Goal: Task Accomplishment & Management: Complete application form

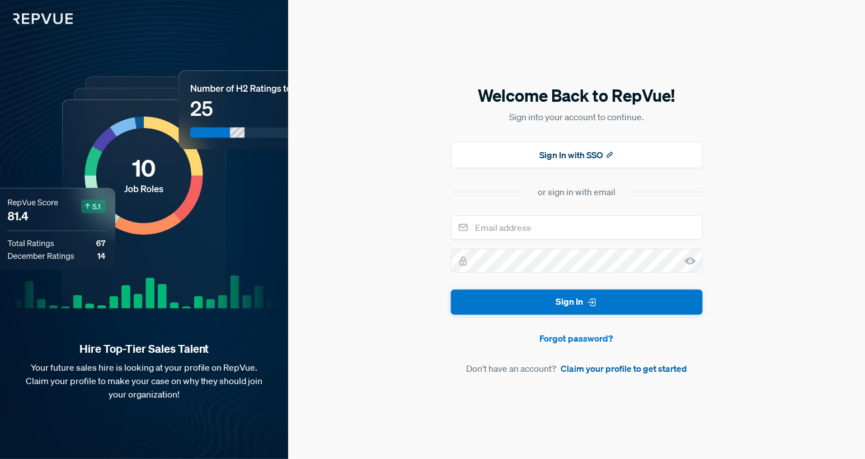
click at [602, 372] on link "Claim your profile to get started" at bounding box center [624, 368] width 126 height 13
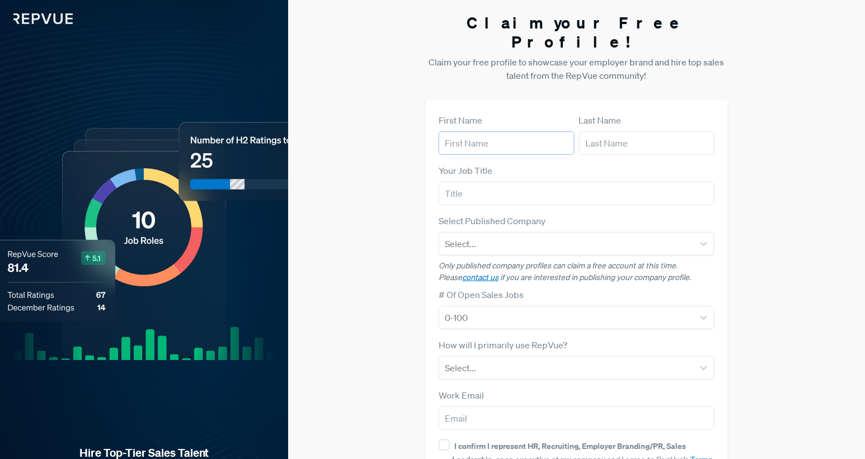
click at [527, 131] on input "text" at bounding box center [507, 143] width 136 height 24
type input "[PERSON_NAME]"
click at [607, 132] on input "text" at bounding box center [647, 143] width 136 height 24
type input "[PERSON_NAME]"
click at [566, 182] on input "text" at bounding box center [577, 194] width 276 height 24
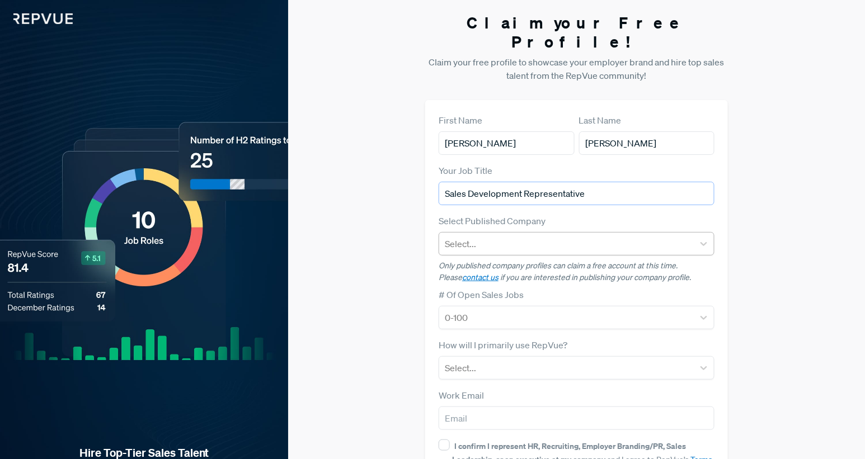
type input "Sales Development Representative"
click at [562, 236] on div at bounding box center [566, 244] width 243 height 16
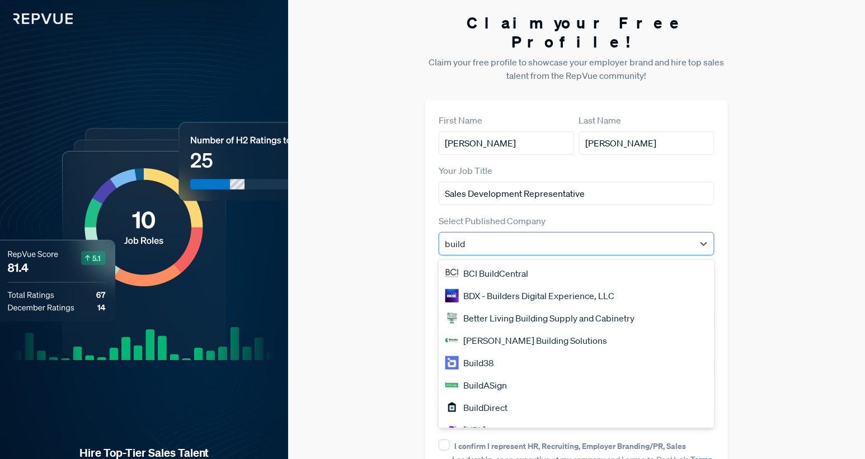
type input "buildo"
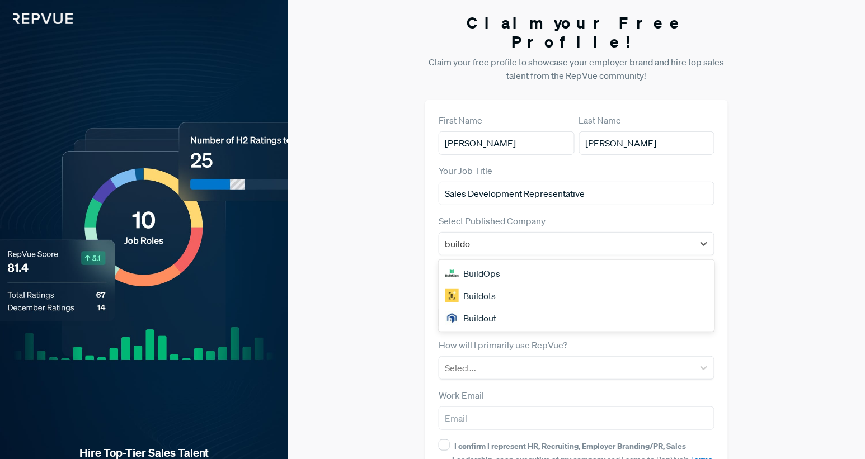
click at [533, 262] on div "BuildOps" at bounding box center [577, 273] width 276 height 22
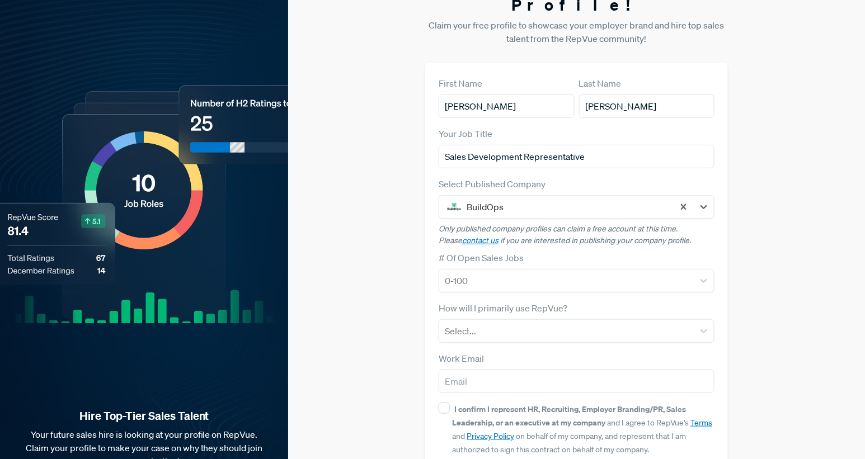
scroll to position [43, 0]
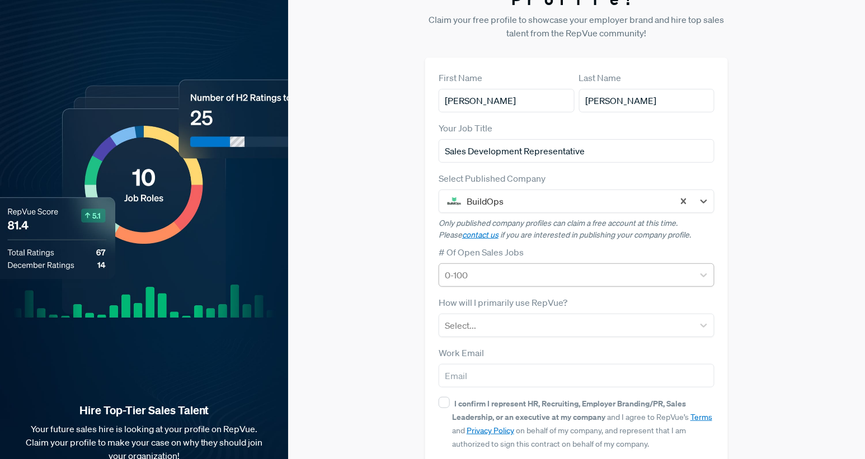
click at [517, 267] on div at bounding box center [566, 275] width 243 height 16
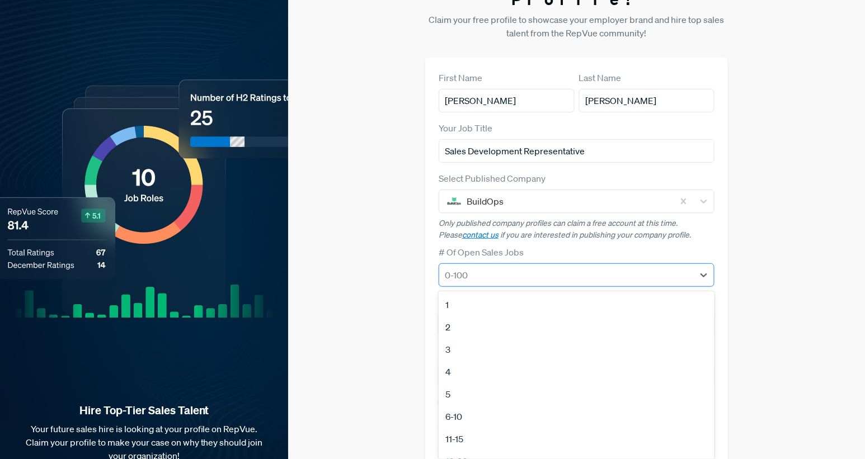
click at [517, 267] on div at bounding box center [566, 275] width 243 height 16
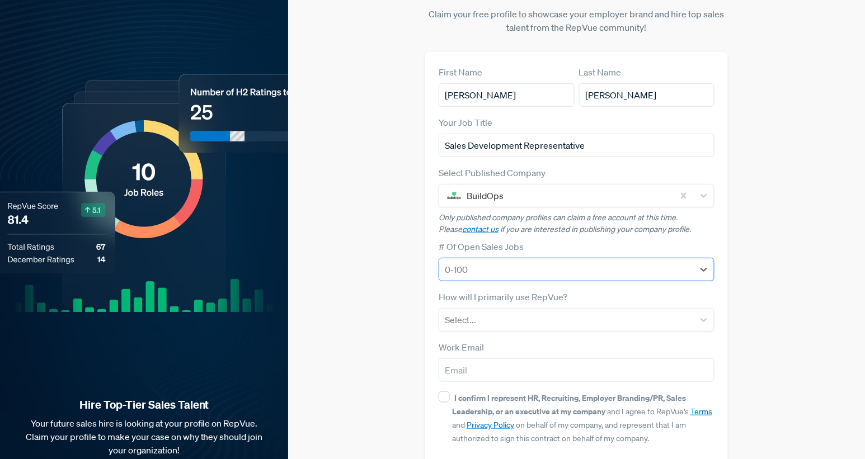
scroll to position [82, 0]
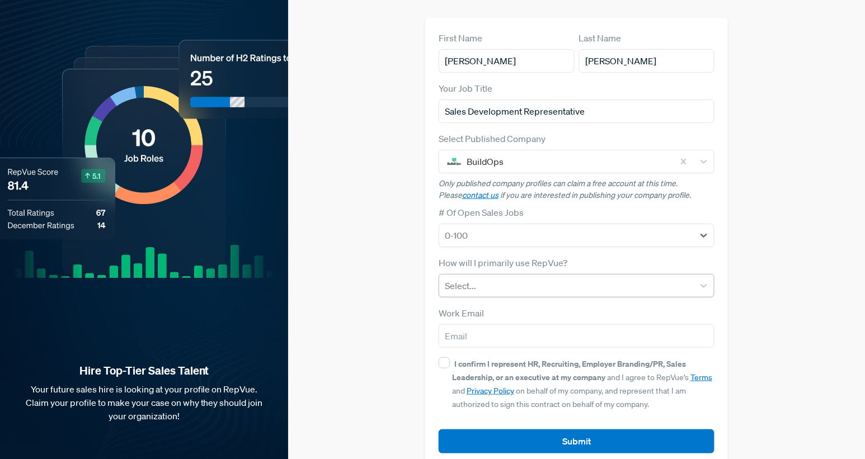
click at [520, 278] on div at bounding box center [566, 286] width 243 height 16
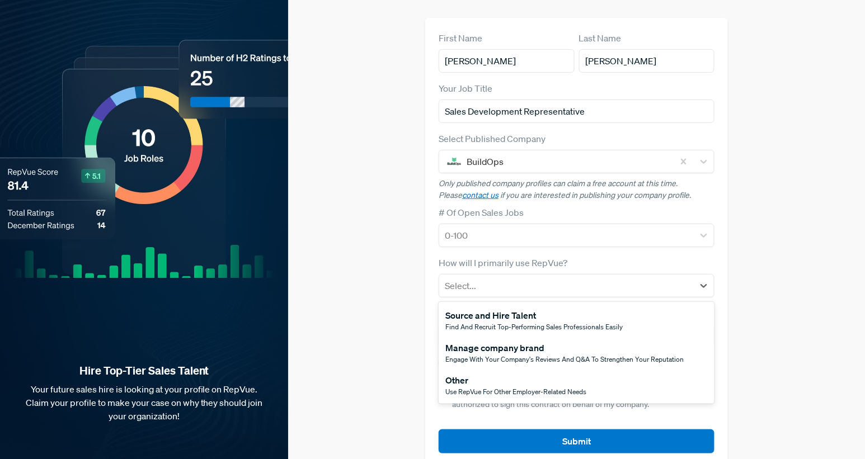
click at [583, 387] on span "Use RepVue for other employer-related needs" at bounding box center [515, 392] width 141 height 10
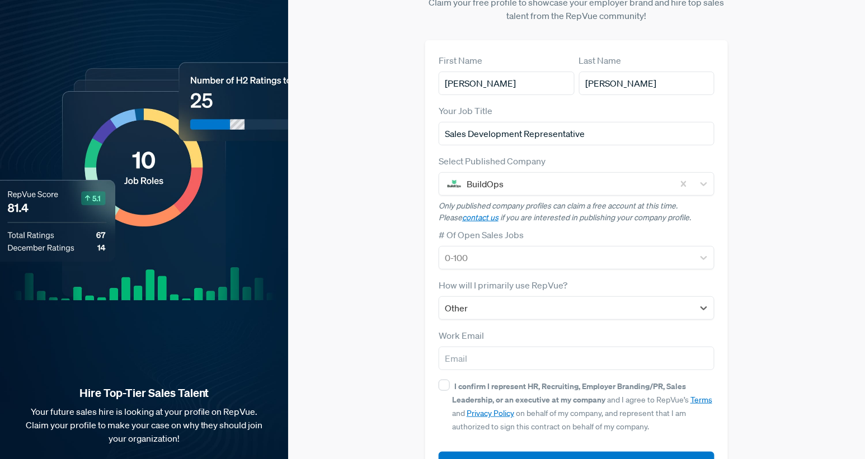
scroll to position [57, 0]
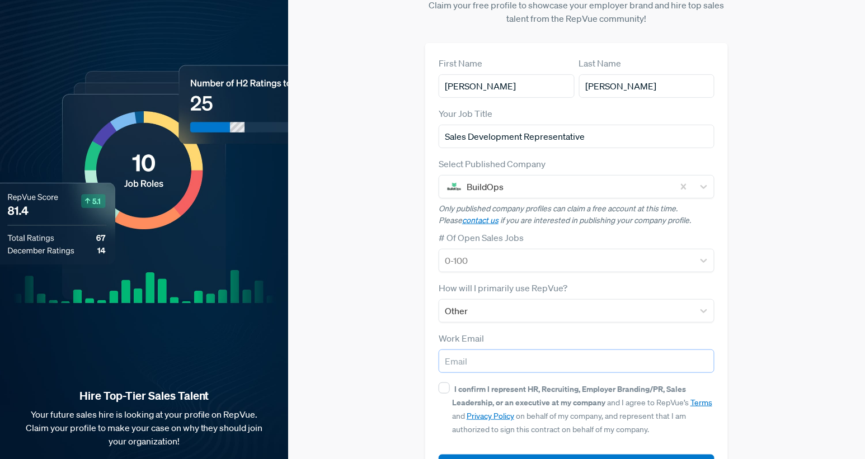
click at [532, 350] on input "email" at bounding box center [577, 362] width 276 height 24
type input "[EMAIL_ADDRESS][DOMAIN_NAME]"
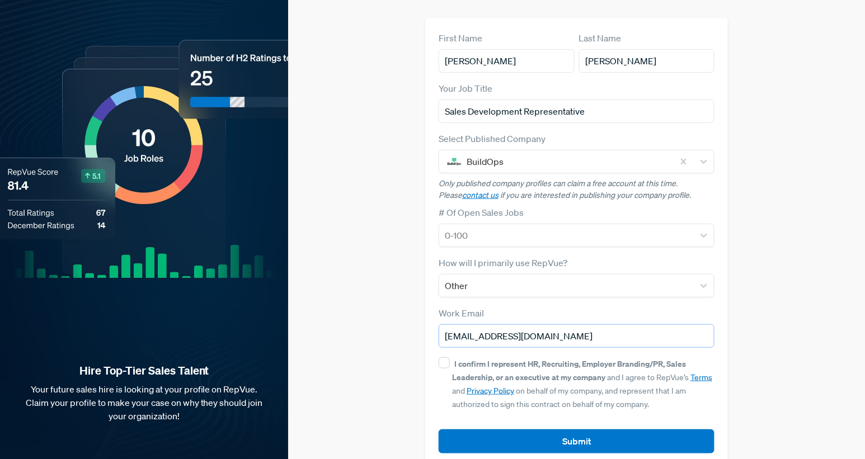
scroll to position [0, 0]
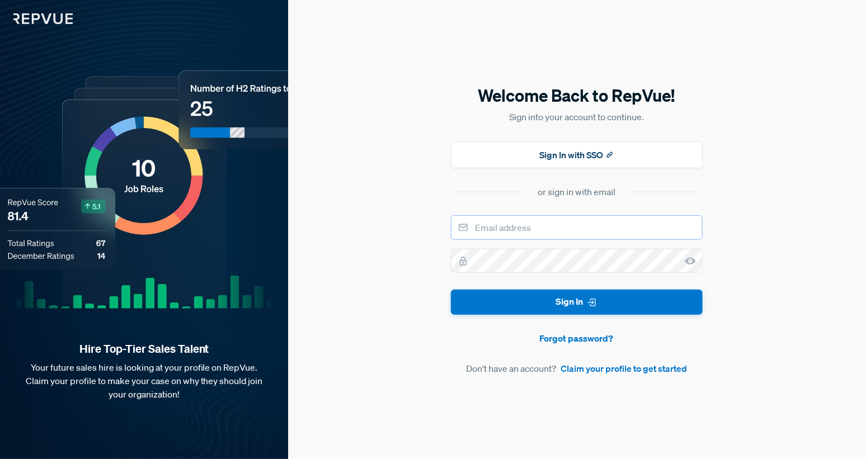
click at [548, 227] on input "email" at bounding box center [577, 227] width 252 height 25
click at [371, 237] on div "Welcome Back to RepVue! Sign into your account to continue. Sign In with SSO or…" at bounding box center [576, 229] width 577 height 459
click at [631, 370] on link "Claim your profile to get started" at bounding box center [624, 368] width 126 height 13
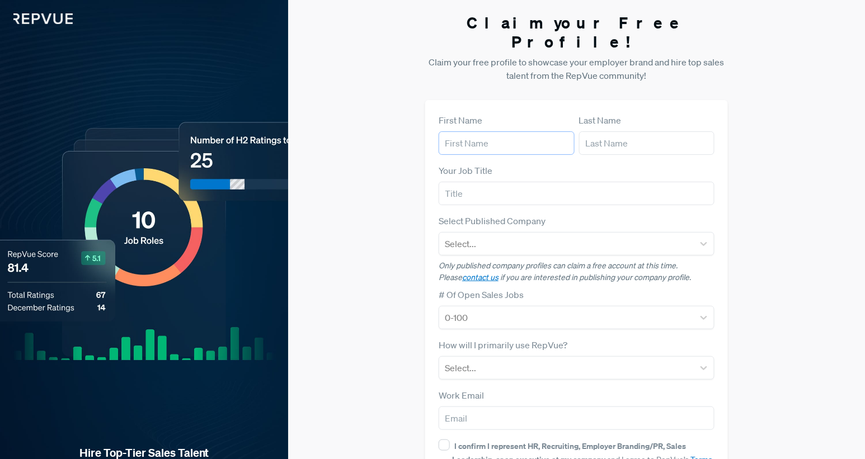
click at [493, 131] on input "text" at bounding box center [507, 143] width 136 height 24
type input "[PERSON_NAME]"
click at [601, 131] on input "text" at bounding box center [647, 143] width 136 height 24
type input "[PERSON_NAME]"
click at [598, 182] on input "text" at bounding box center [577, 194] width 276 height 24
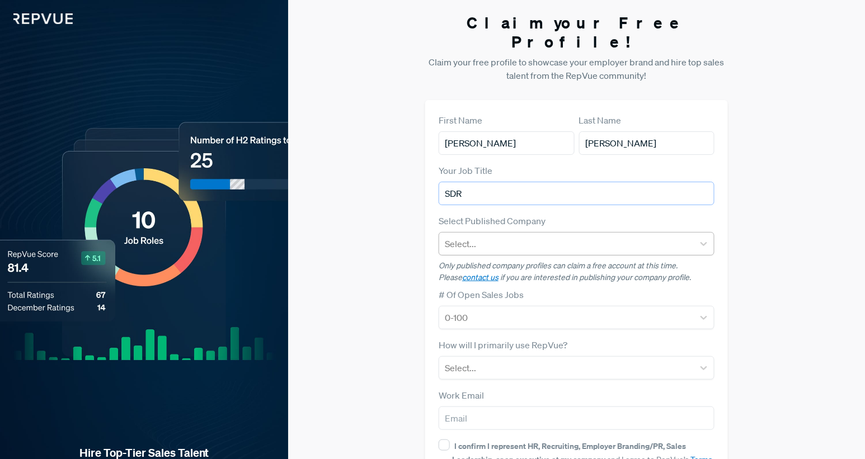
type input "SDR"
click at [586, 236] on div at bounding box center [566, 244] width 243 height 16
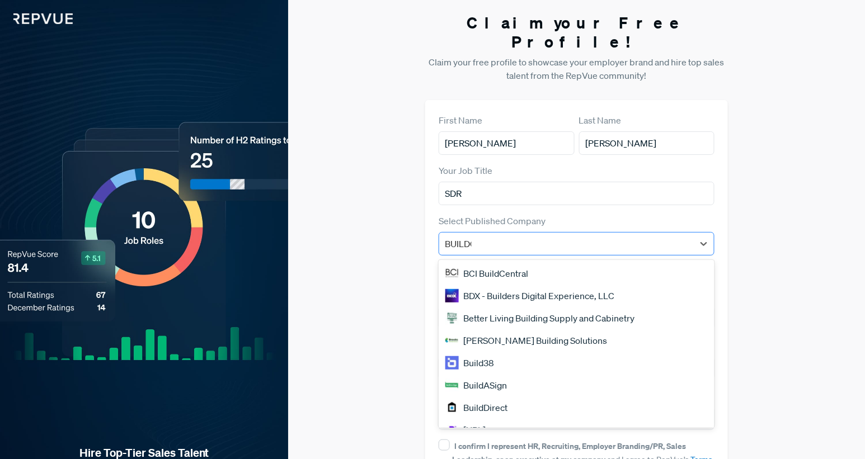
type input "BUILDOP"
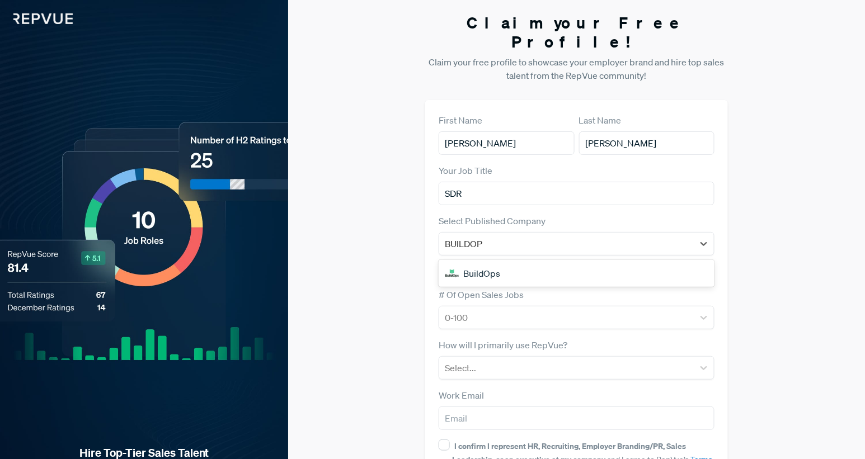
click at [568, 262] on div "BuildOps" at bounding box center [577, 273] width 276 height 22
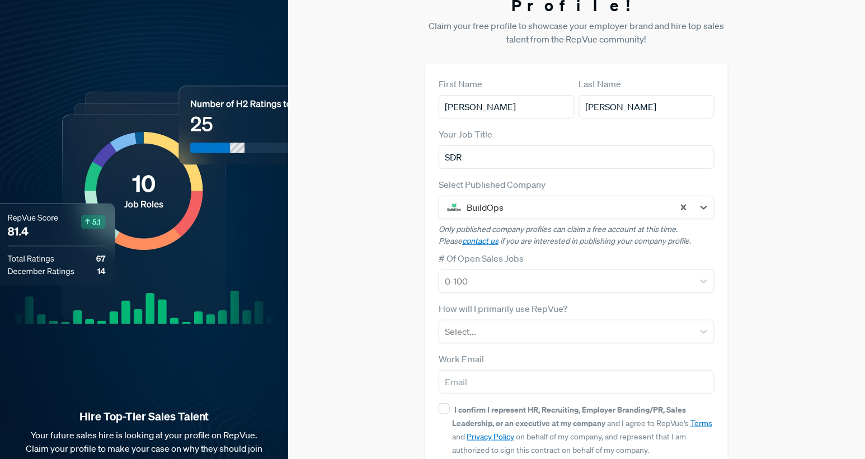
scroll to position [37, 0]
click at [557, 323] on div at bounding box center [566, 331] width 243 height 16
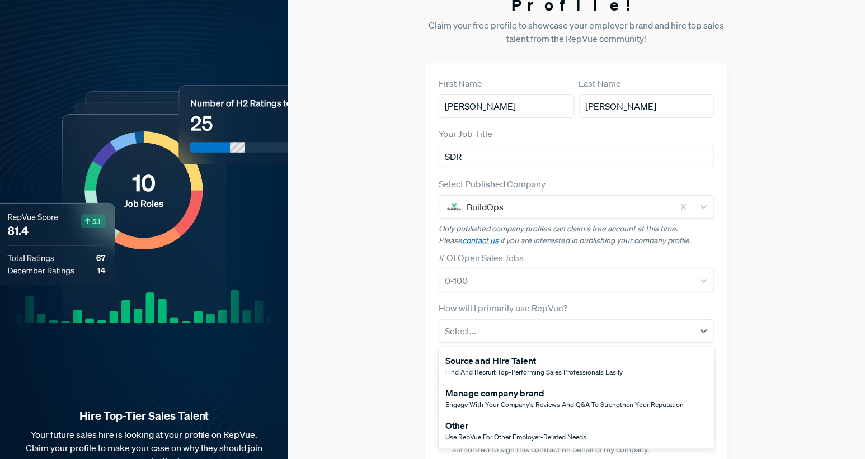
click at [534, 419] on div "Other" at bounding box center [515, 425] width 141 height 13
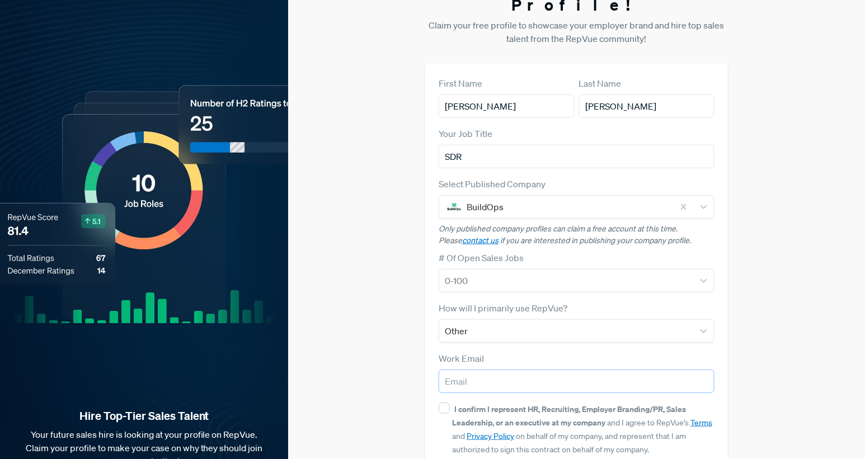
click at [534, 370] on input "email" at bounding box center [577, 382] width 276 height 24
click at [530, 331] on form "First Name [PERSON_NAME] Last Name [PERSON_NAME] Your Job Title SDR Select Publ…" at bounding box center [577, 288] width 276 height 422
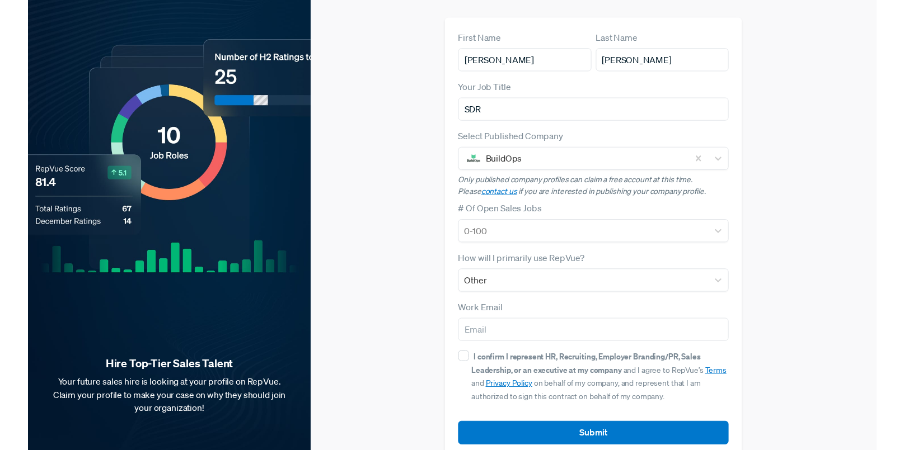
scroll to position [80, 0]
